Goal: Transaction & Acquisition: Purchase product/service

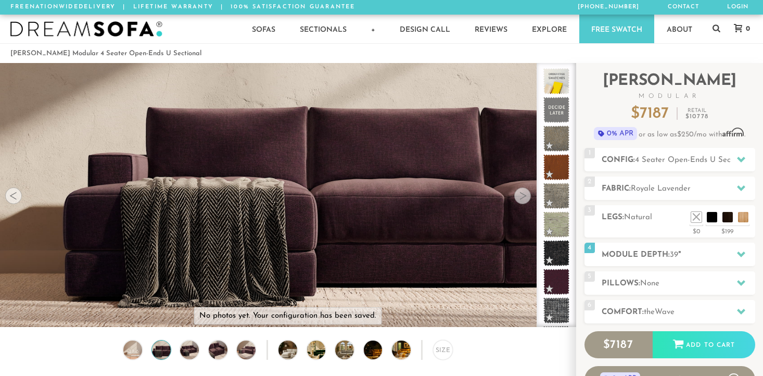
scroll to position [11566, 763]
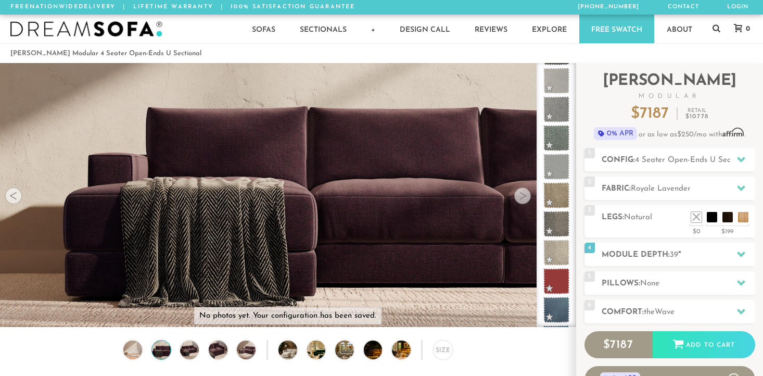
click at [12, 194] on div at bounding box center [13, 195] width 17 height 17
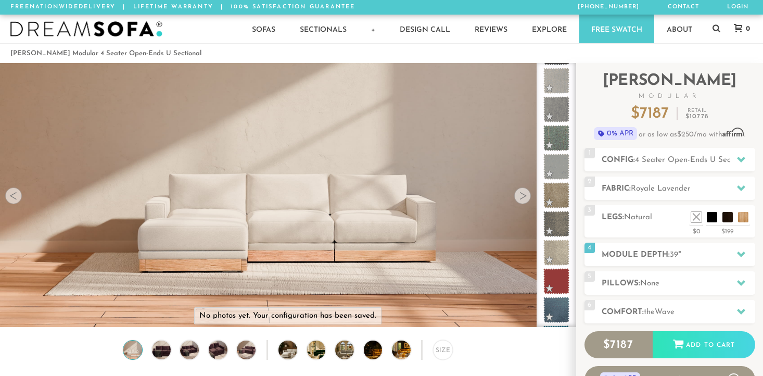
click at [12, 194] on div at bounding box center [13, 195] width 17 height 17
click at [526, 193] on div at bounding box center [522, 195] width 17 height 17
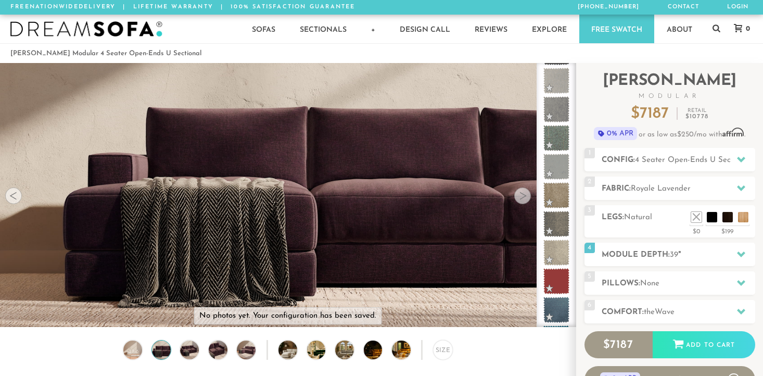
click at [526, 193] on div at bounding box center [522, 195] width 17 height 17
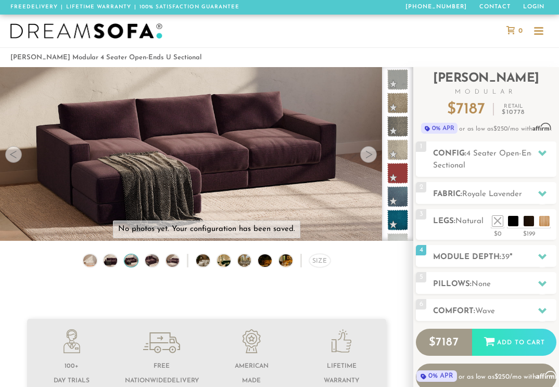
scroll to position [10349, 559]
click at [369, 155] on div at bounding box center [368, 154] width 17 height 17
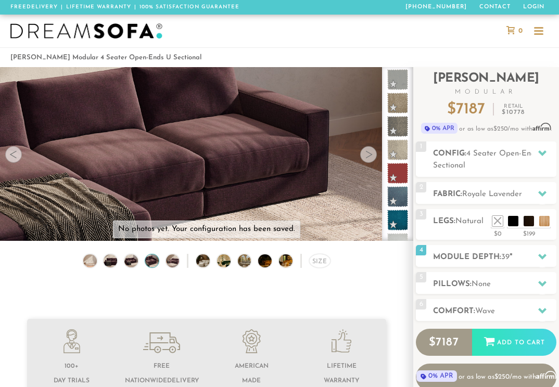
click at [369, 155] on div at bounding box center [368, 154] width 17 height 17
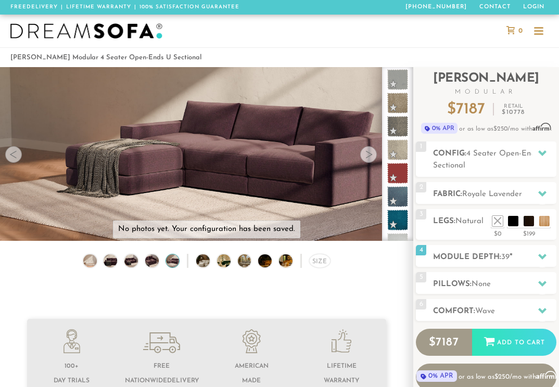
click at [369, 155] on div at bounding box center [368, 154] width 17 height 17
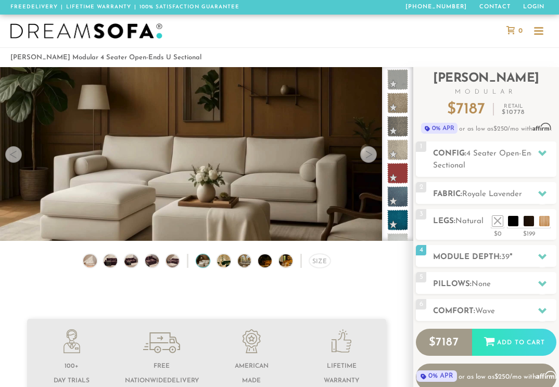
click at [369, 155] on div at bounding box center [368, 154] width 17 height 17
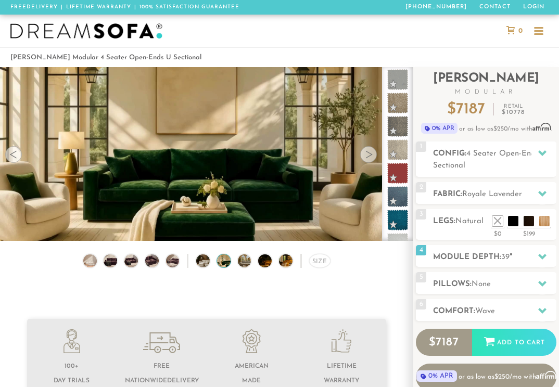
click at [369, 155] on div at bounding box center [368, 154] width 17 height 17
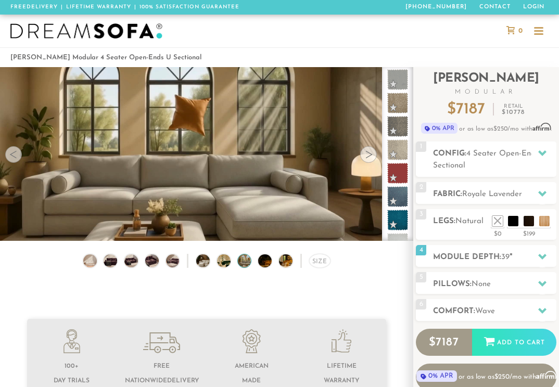
click at [369, 155] on div at bounding box center [368, 154] width 17 height 17
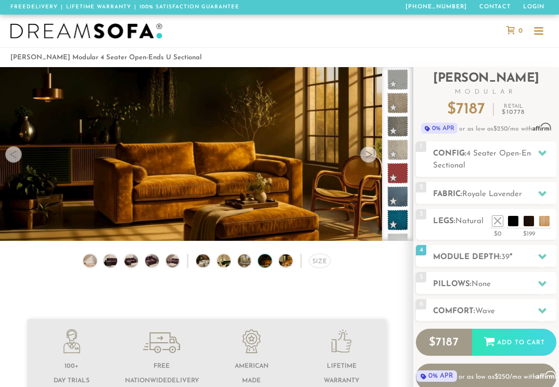
click at [369, 158] on div at bounding box center [368, 154] width 17 height 17
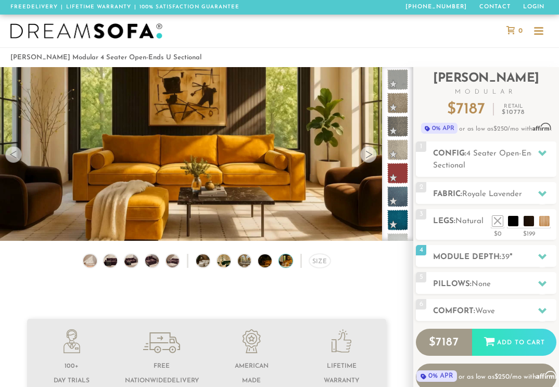
click at [367, 154] on div at bounding box center [368, 154] width 17 height 17
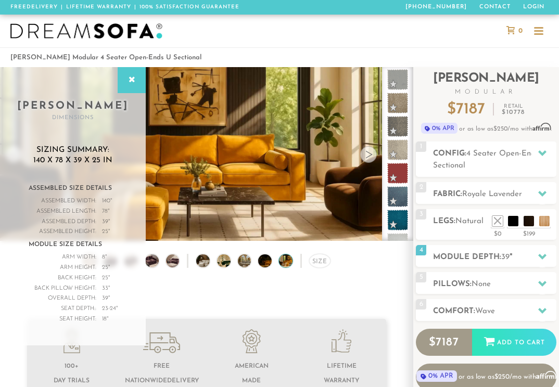
click at [367, 154] on div at bounding box center [368, 154] width 17 height 17
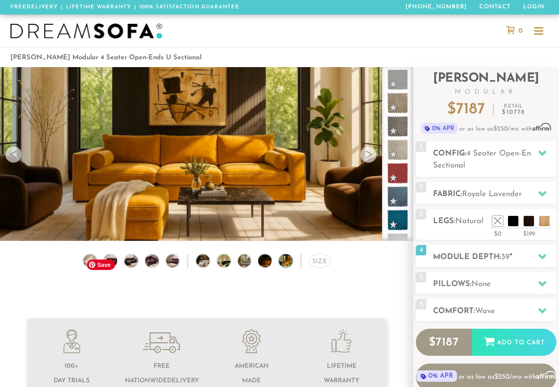
click at [92, 261] on span "Save" at bounding box center [101, 265] width 28 height 10
click at [88, 263] on span "Save" at bounding box center [101, 265] width 28 height 10
click at [107, 256] on img at bounding box center [111, 261] width 16 height 14
